Goal: Task Accomplishment & Management: Manage account settings

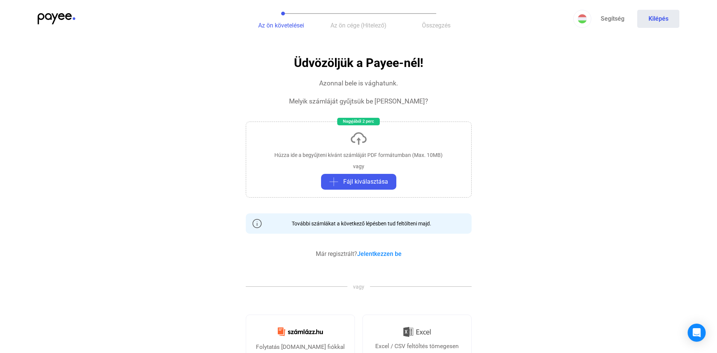
click at [72, 17] on img at bounding box center [57, 18] width 38 height 11
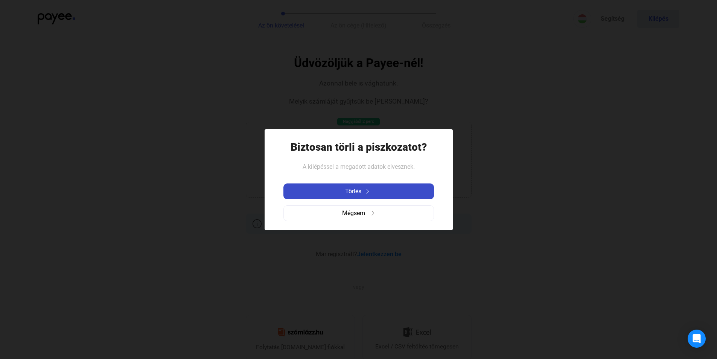
click at [362, 188] on div "Törlés" at bounding box center [359, 191] width 146 height 9
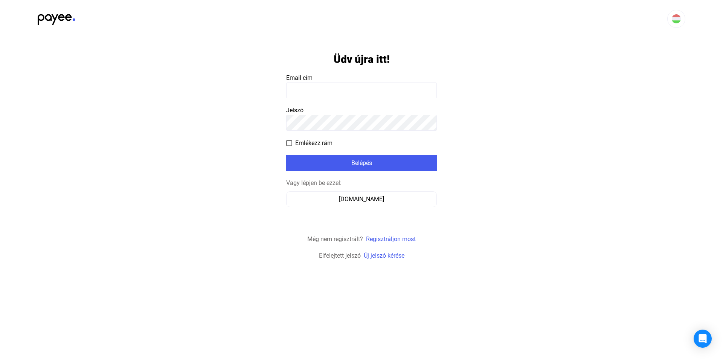
click at [328, 87] on input at bounding box center [361, 90] width 151 height 16
click at [326, 89] on input at bounding box center [361, 90] width 151 height 16
click at [354, 198] on div "[DOMAIN_NAME]" at bounding box center [361, 199] width 145 height 9
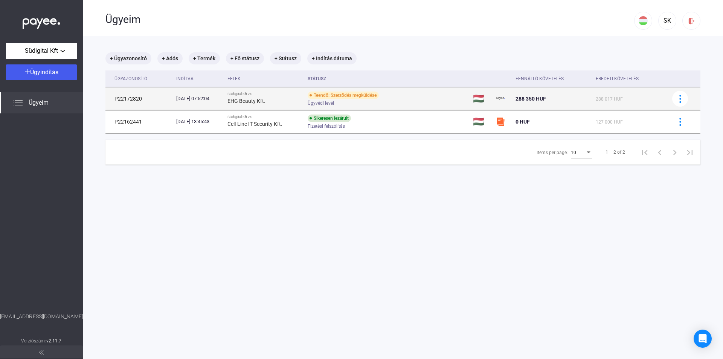
click at [409, 99] on div "Teendő: Szerződés megküldése Ügyvédi levél" at bounding box center [368, 98] width 120 height 15
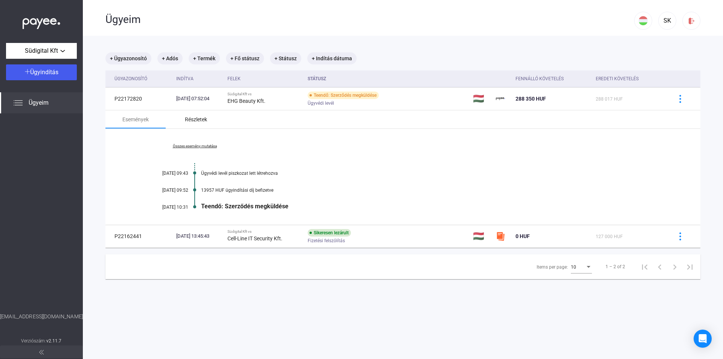
click at [205, 119] on div "Részletek" at bounding box center [196, 119] width 22 height 9
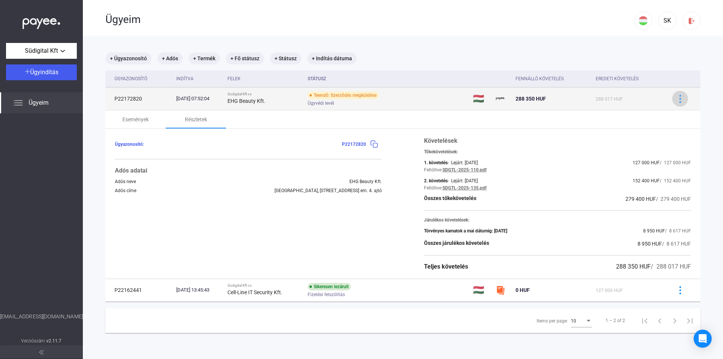
click at [676, 99] on img at bounding box center [680, 99] width 8 height 8
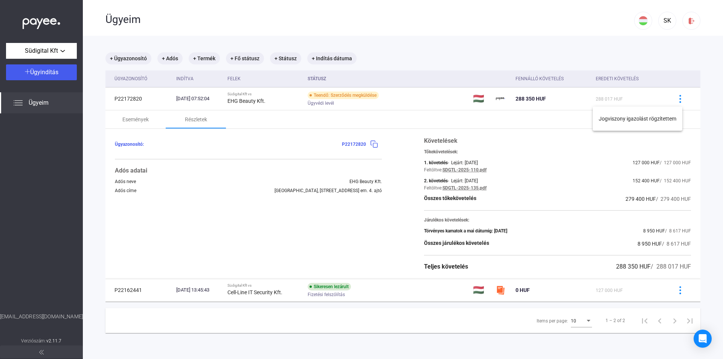
click at [675, 98] on div at bounding box center [361, 179] width 723 height 359
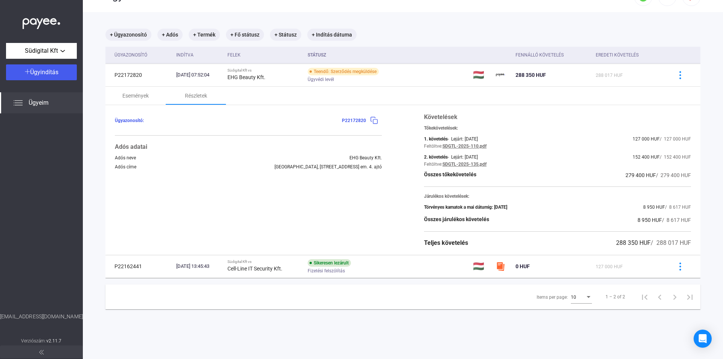
scroll to position [36, 0]
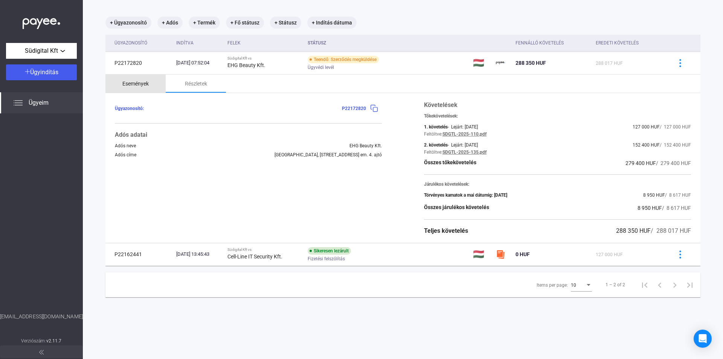
click at [135, 87] on div "Események" at bounding box center [135, 83] width 26 height 9
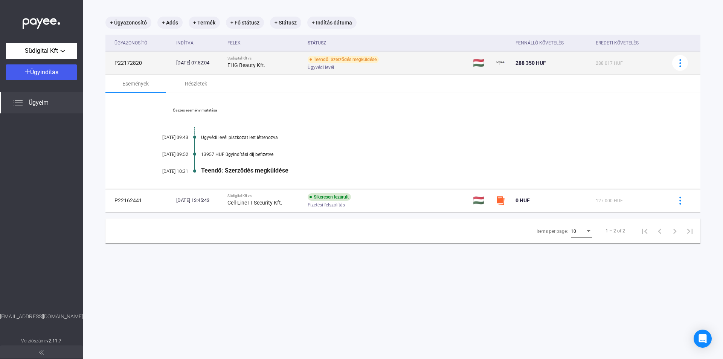
click at [364, 60] on div "Teendő: Szerződés megküldése" at bounding box center [343, 60] width 71 height 8
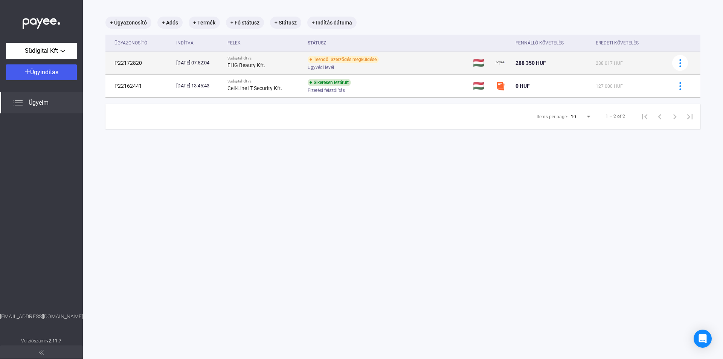
click at [340, 61] on div "Teendő: Szerződés megküldése" at bounding box center [343, 60] width 71 height 8
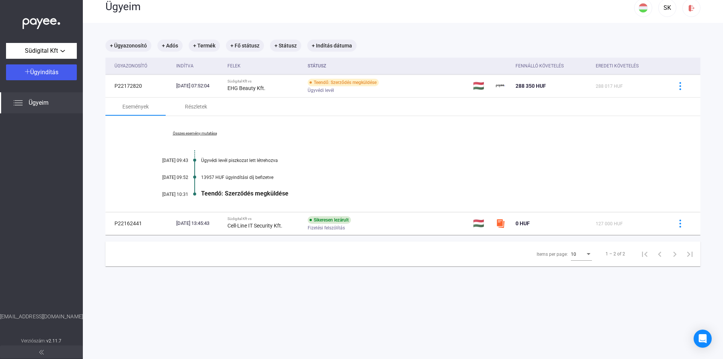
scroll to position [0, 0]
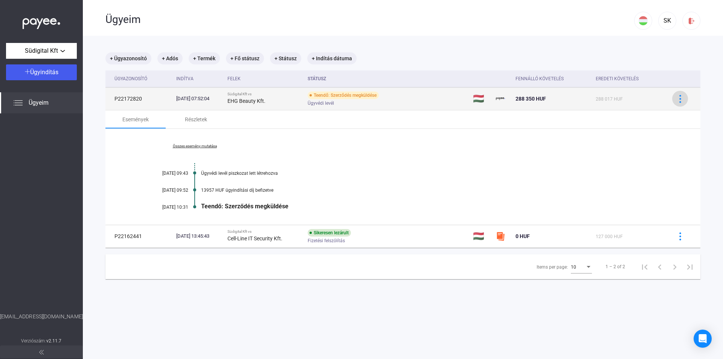
click at [672, 98] on button at bounding box center [680, 99] width 16 height 16
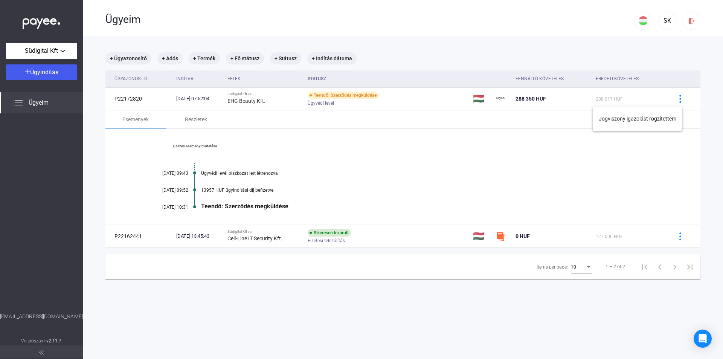
click at [673, 99] on div at bounding box center [361, 179] width 723 height 359
click at [200, 121] on div "Részletek" at bounding box center [196, 119] width 22 height 9
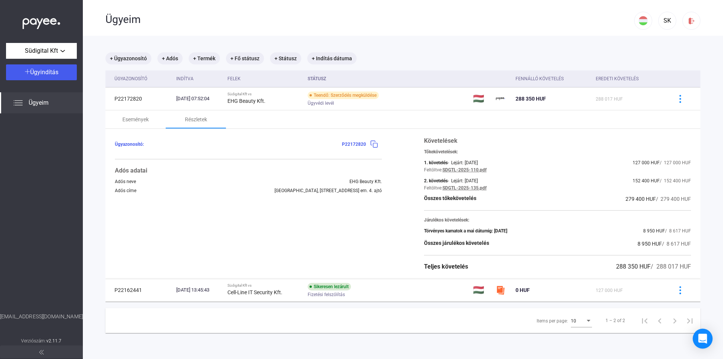
click at [705, 338] on icon "Open Intercom Messenger" at bounding box center [702, 339] width 9 height 10
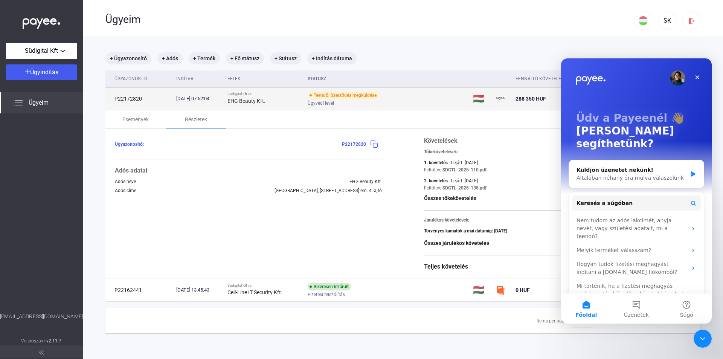
click at [379, 94] on div "Teendő: Szerződés megküldése" at bounding box center [343, 95] width 71 height 8
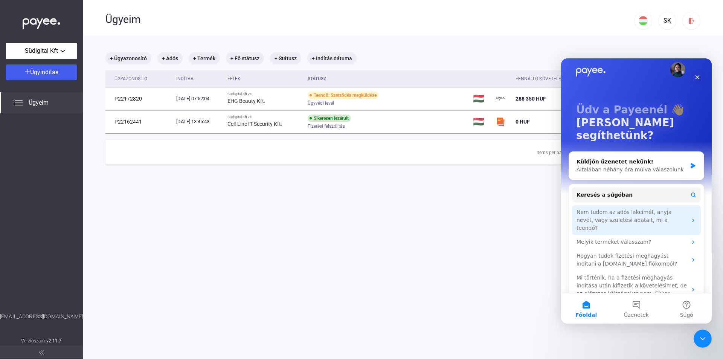
scroll to position [10, 0]
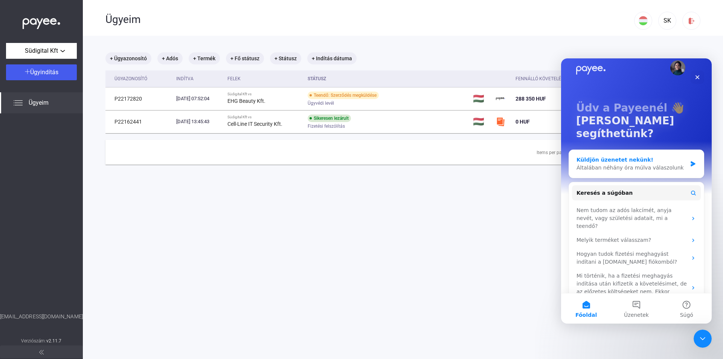
click at [654, 156] on div "Küldjön üzenetet nekünk!" at bounding box center [631, 160] width 110 height 8
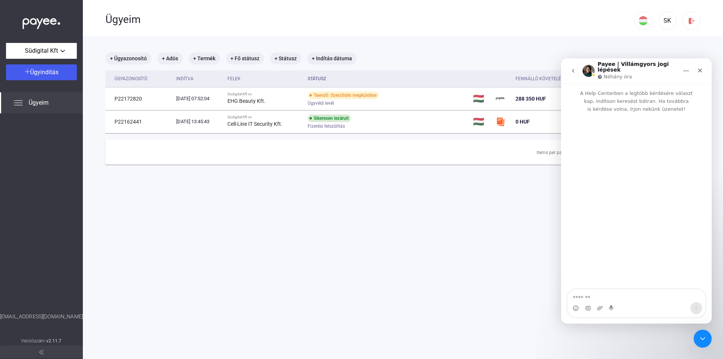
click at [615, 295] on textarea "Üzenet…" at bounding box center [636, 295] width 138 height 13
type textarea "**********"
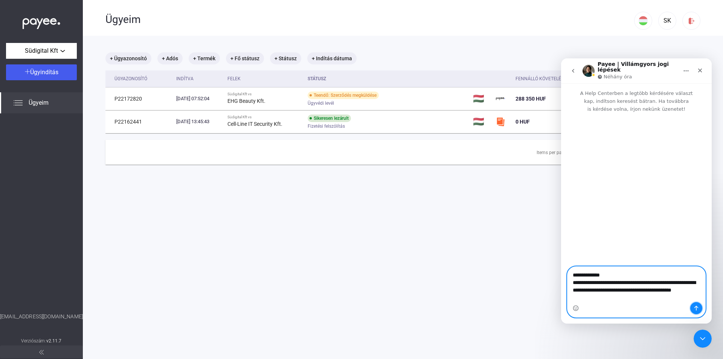
click at [696, 309] on icon "Üzenet küldése…" at bounding box center [696, 308] width 6 height 6
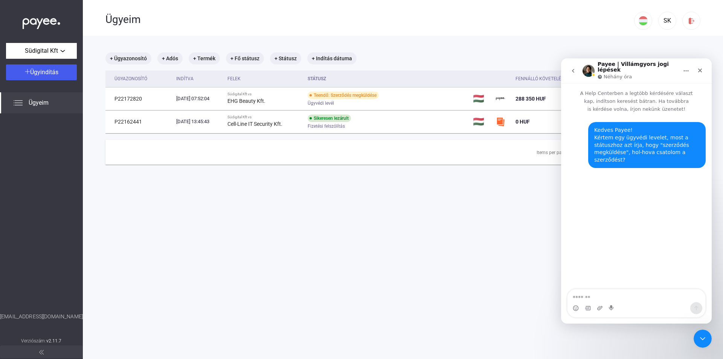
click at [683, 68] on icon "Főoldal" at bounding box center [686, 71] width 6 height 6
click at [688, 69] on icon "Főoldal" at bounding box center [686, 71] width 6 height 6
click at [701, 67] on icon "Bezárás" at bounding box center [700, 70] width 6 height 6
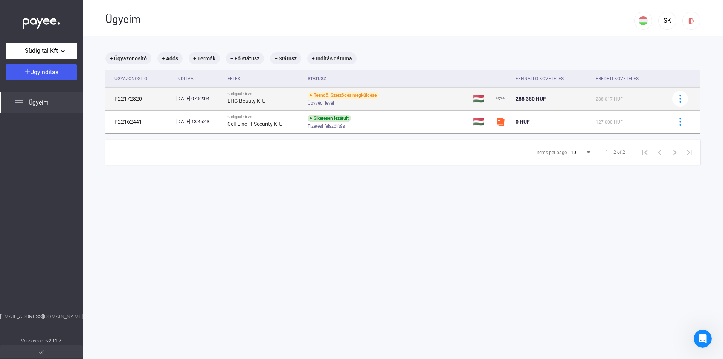
scroll to position [0, 0]
click at [138, 98] on td "P22172820" at bounding box center [139, 98] width 68 height 23
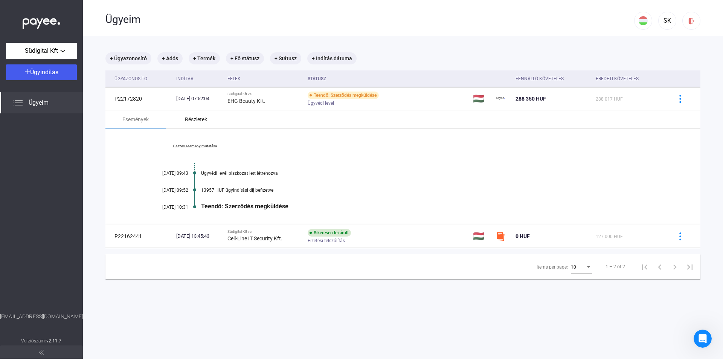
click at [195, 116] on div "Részletek" at bounding box center [196, 119] width 22 height 9
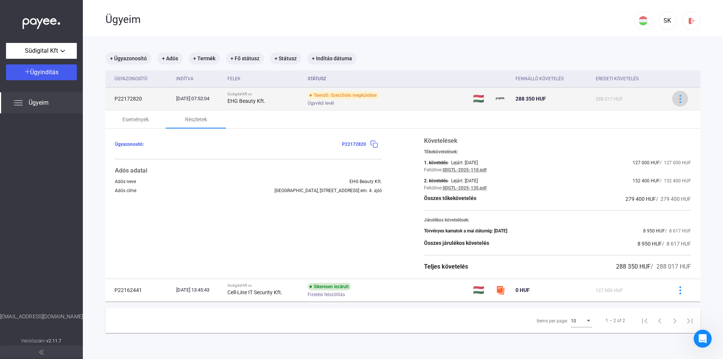
click at [672, 101] on button at bounding box center [680, 99] width 16 height 16
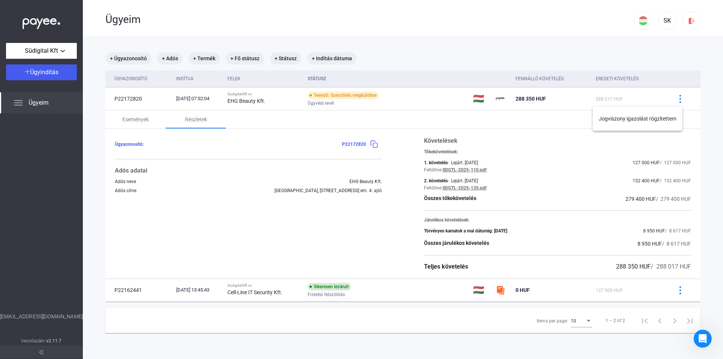
click at [672, 95] on div at bounding box center [361, 179] width 723 height 359
click at [676, 95] on img at bounding box center [680, 99] width 8 height 8
click at [645, 118] on button "Jogviszony igazolást rögzítettem" at bounding box center [638, 119] width 90 height 18
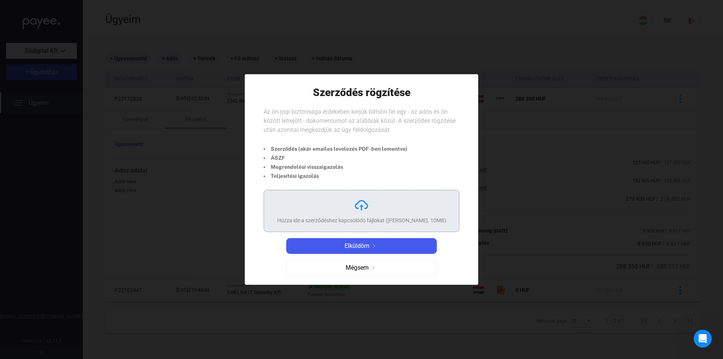
click at [365, 201] on img at bounding box center [361, 205] width 15 height 15
click at [409, 271] on div "Mégsem" at bounding box center [361, 267] width 145 height 9
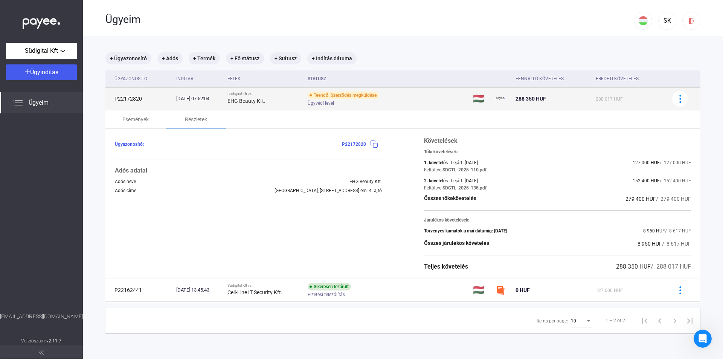
click at [678, 90] on td at bounding box center [683, 98] width 35 height 23
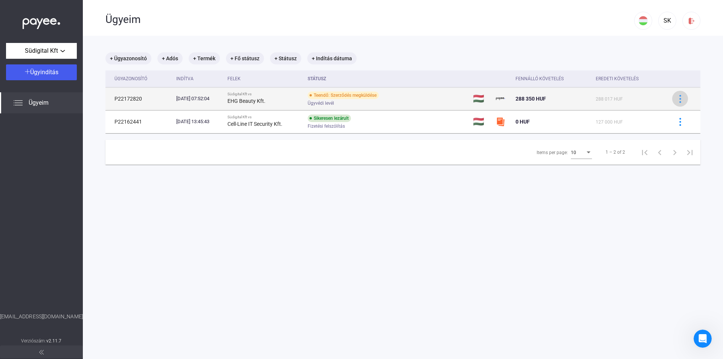
click at [676, 96] on img at bounding box center [680, 99] width 8 height 8
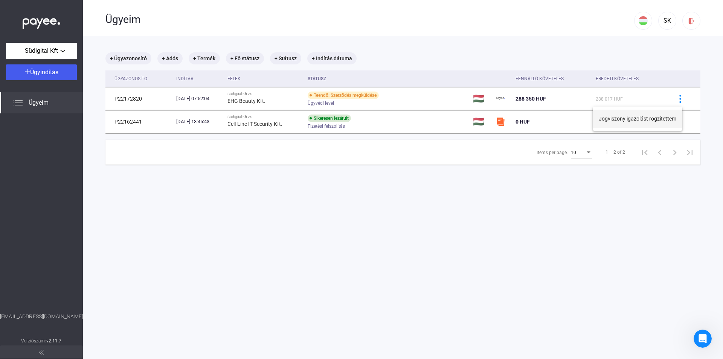
click at [661, 114] on button "Jogviszony igazolást rögzítettem" at bounding box center [638, 119] width 90 height 18
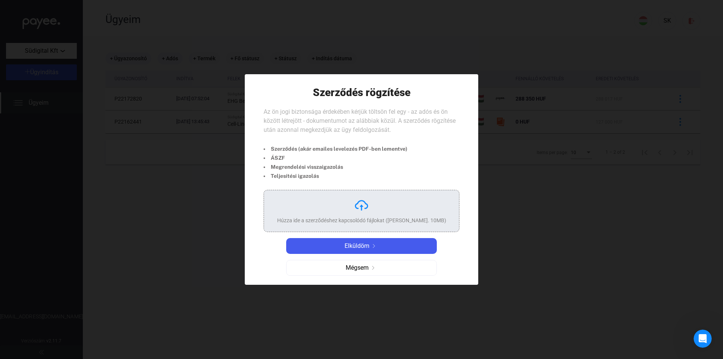
click at [375, 211] on div "Húzza ide a szerződéshez kapcsolódó fájlokat (Max. 10MB)" at bounding box center [361, 211] width 169 height 26
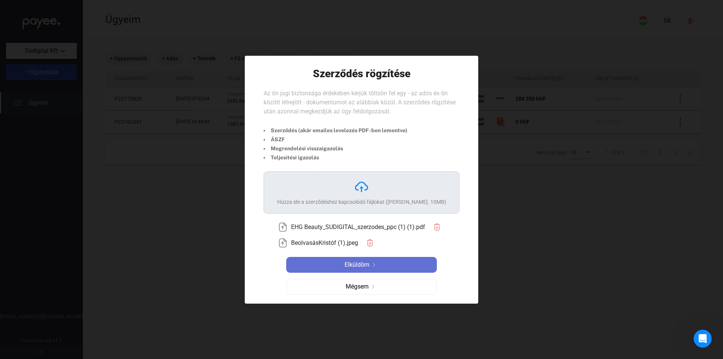
click at [402, 262] on div "Elküldöm" at bounding box center [361, 264] width 146 height 9
